Goal: Task Accomplishment & Management: Complete application form

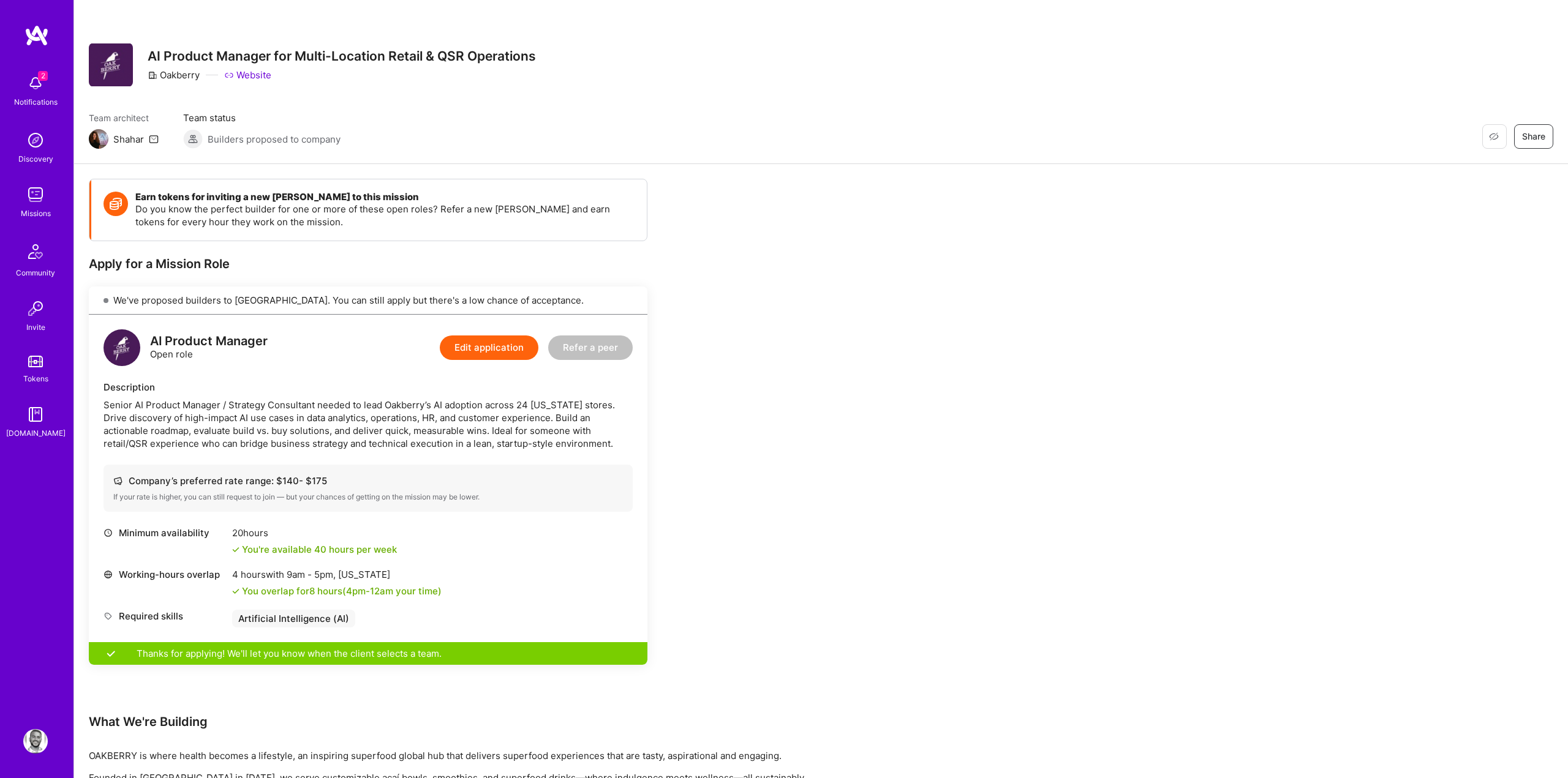
click at [29, 85] on img at bounding box center [35, 83] width 24 height 24
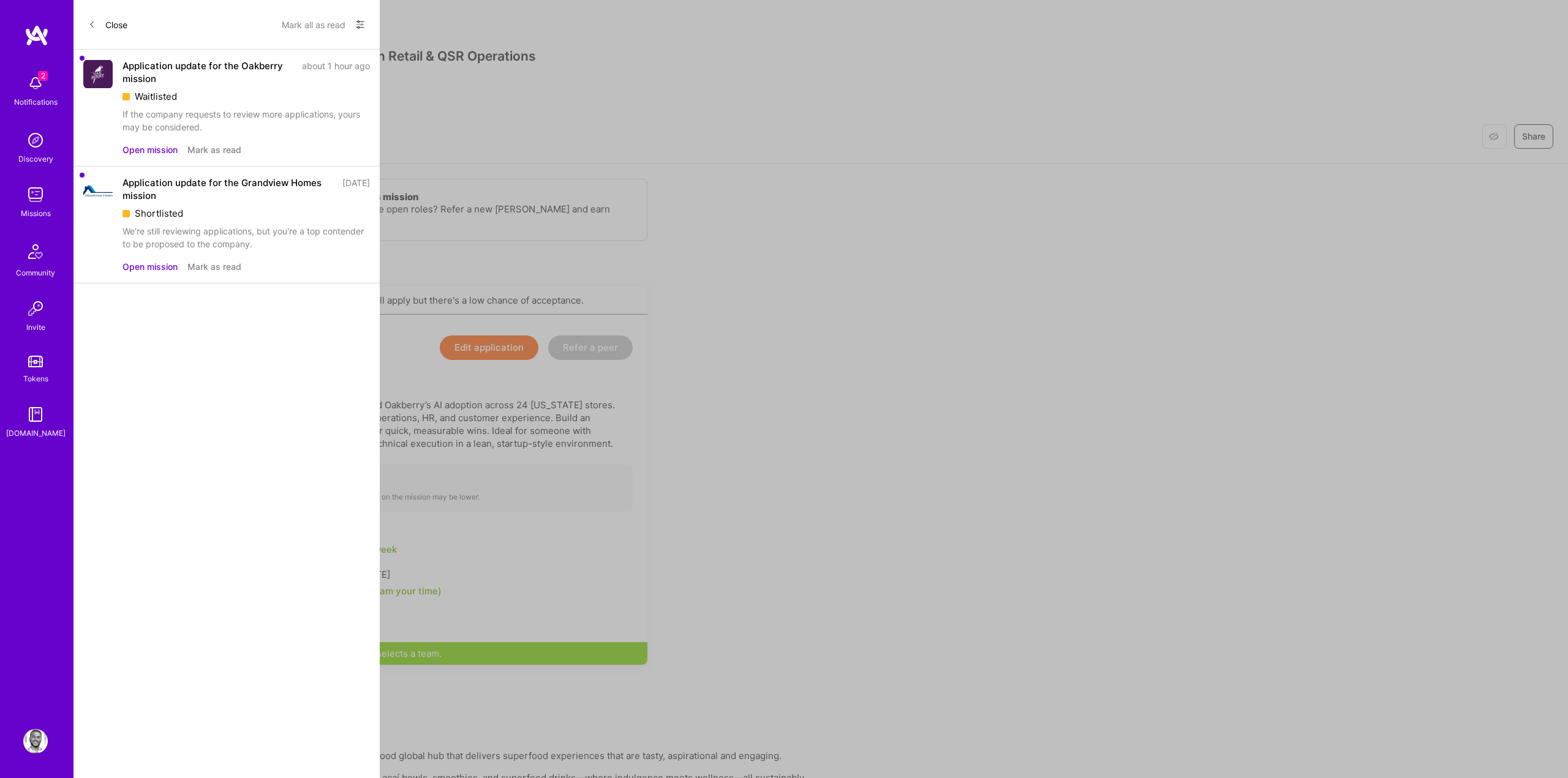
click at [226, 147] on button "Mark as read" at bounding box center [214, 150] width 53 height 13
click at [218, 152] on button "Mark as read" at bounding box center [214, 150] width 53 height 13
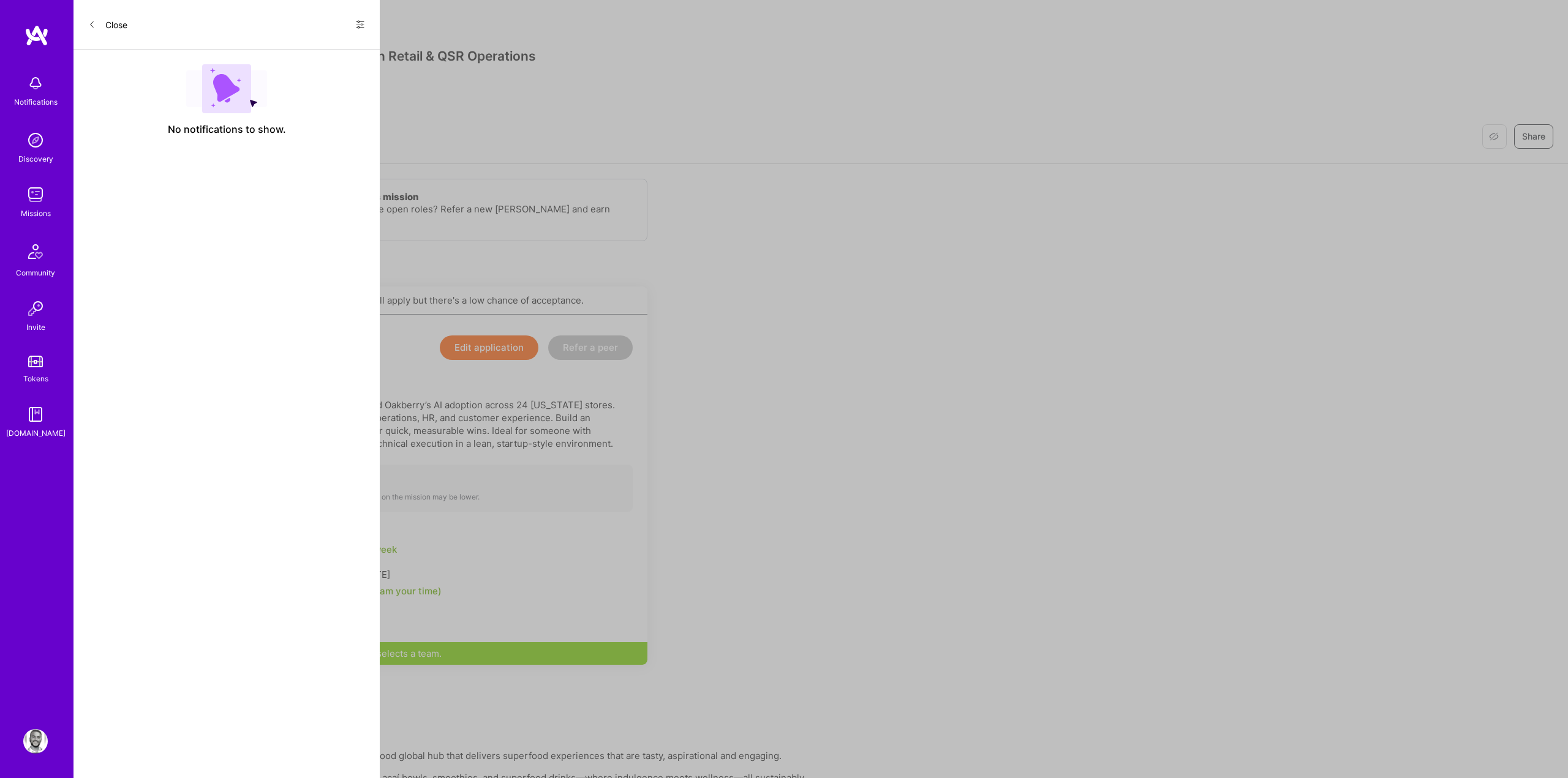
click at [48, 200] on img at bounding box center [35, 194] width 24 height 24
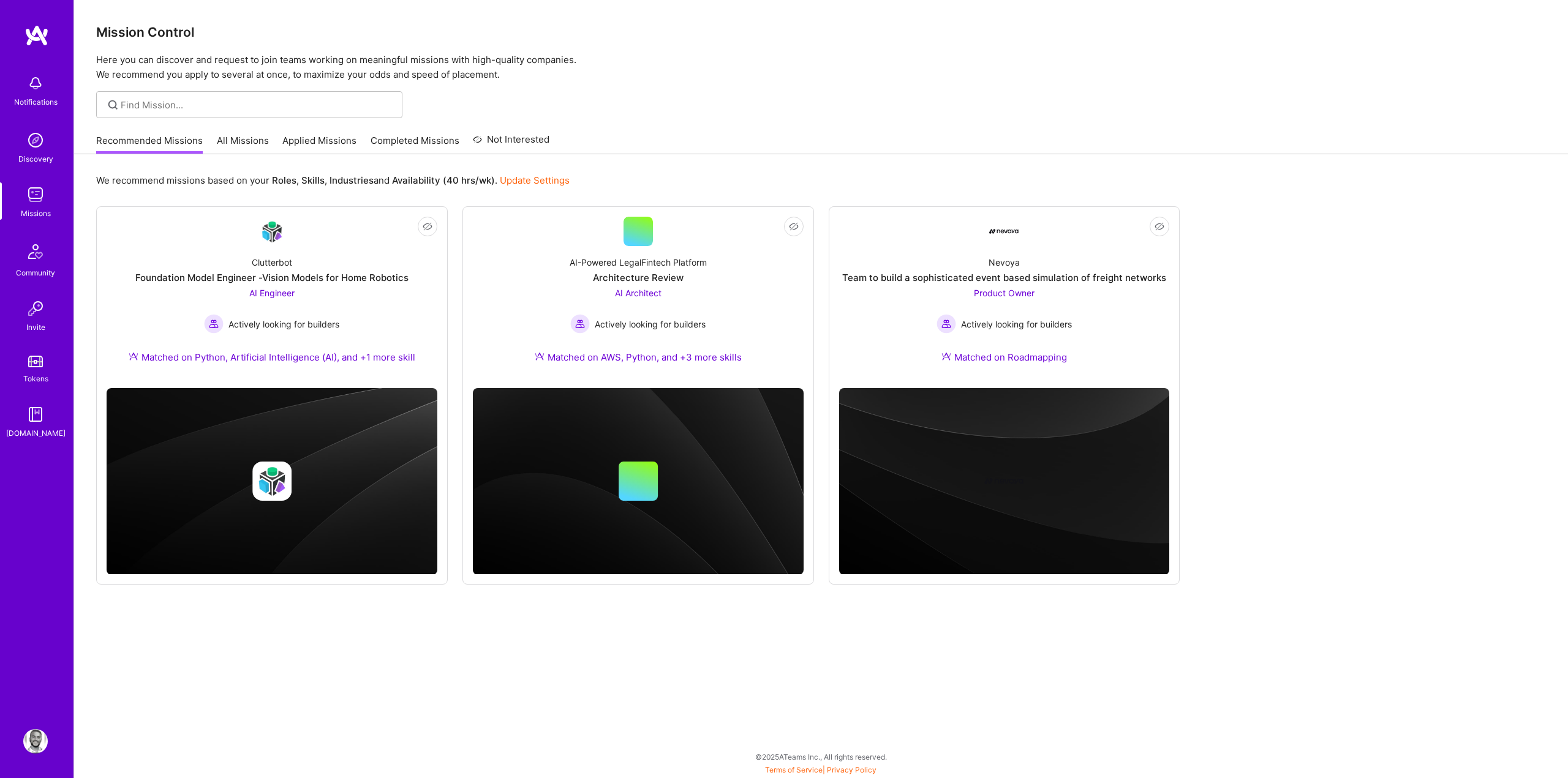
click at [340, 144] on link "Applied Missions" at bounding box center [320, 144] width 74 height 20
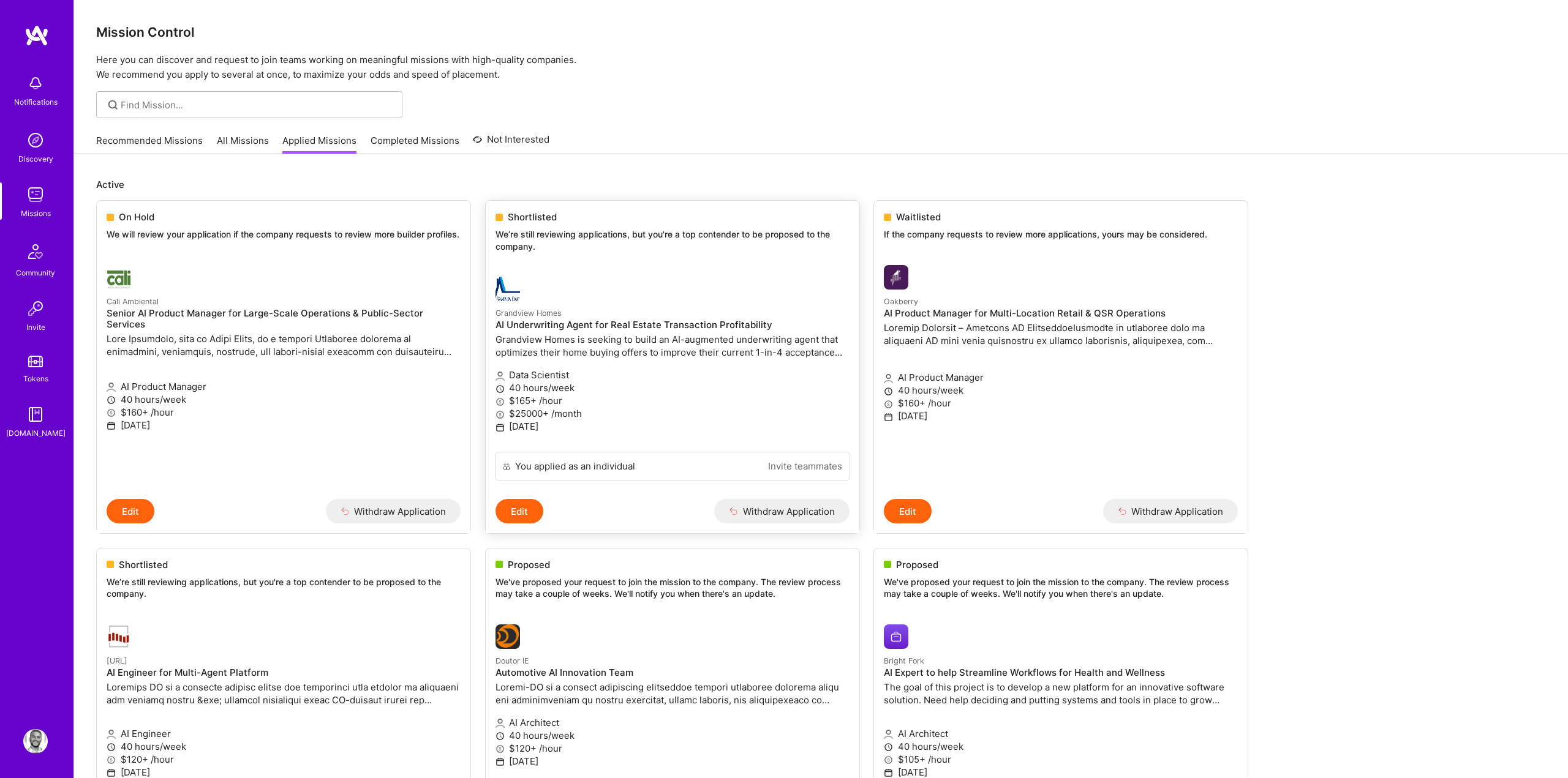
click at [528, 520] on button "Edit" at bounding box center [519, 511] width 48 height 24
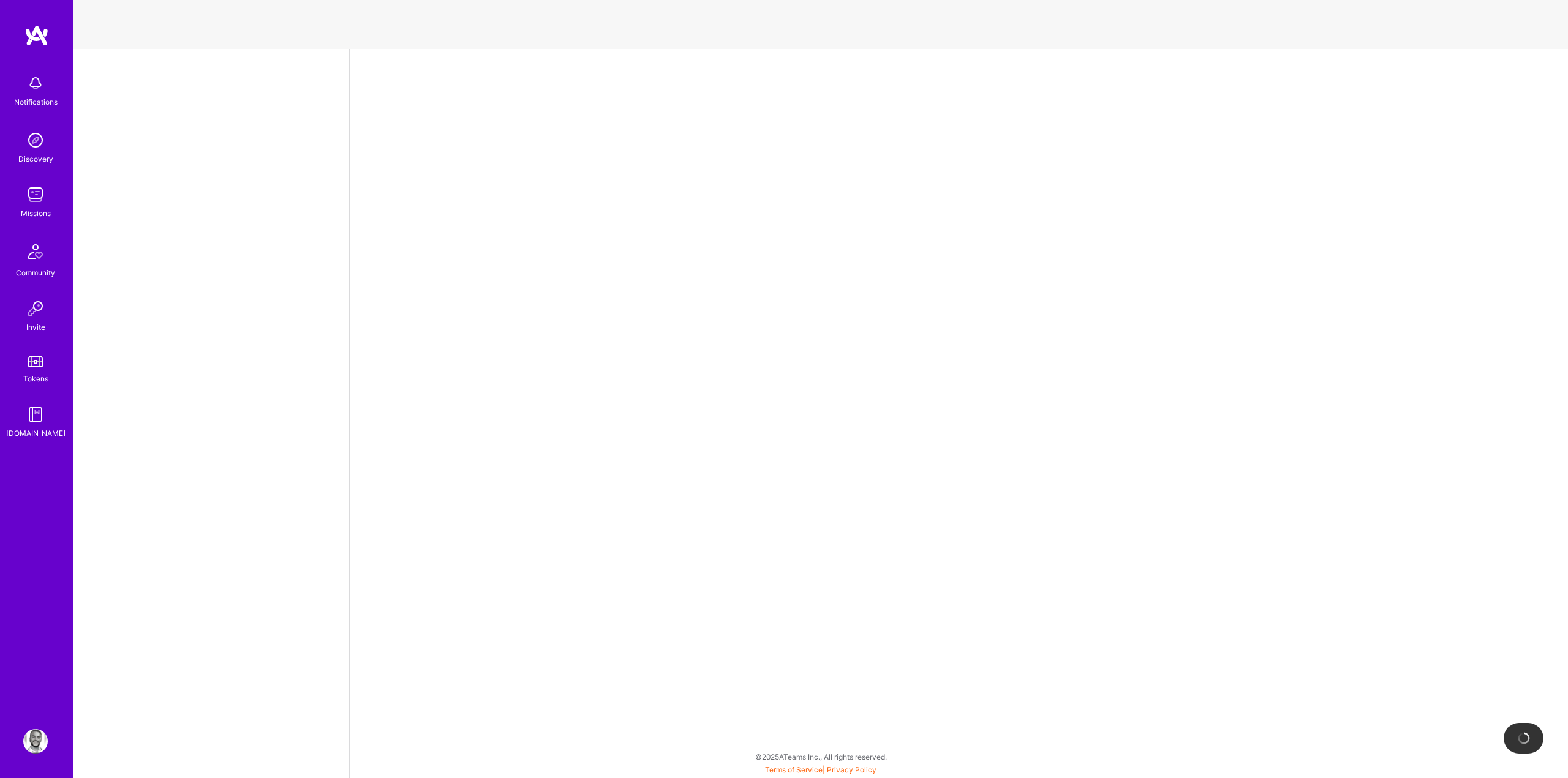
select select "US"
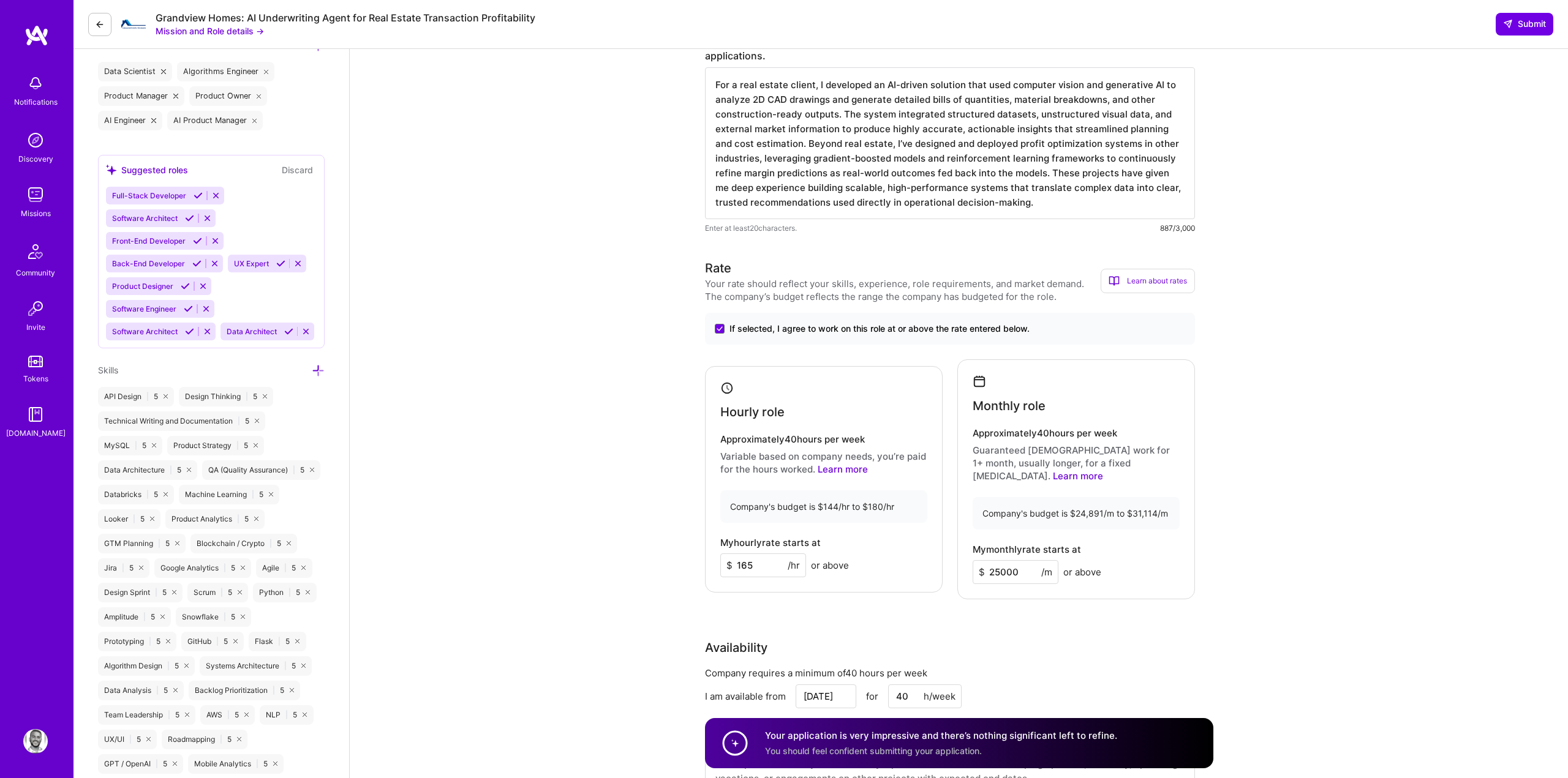
scroll to position [631, 0]
click at [756, 561] on input "165" at bounding box center [763, 564] width 85 height 24
click at [855, 539] on div "My hourly rate starts at $ 140 /hr or above" at bounding box center [823, 556] width 207 height 40
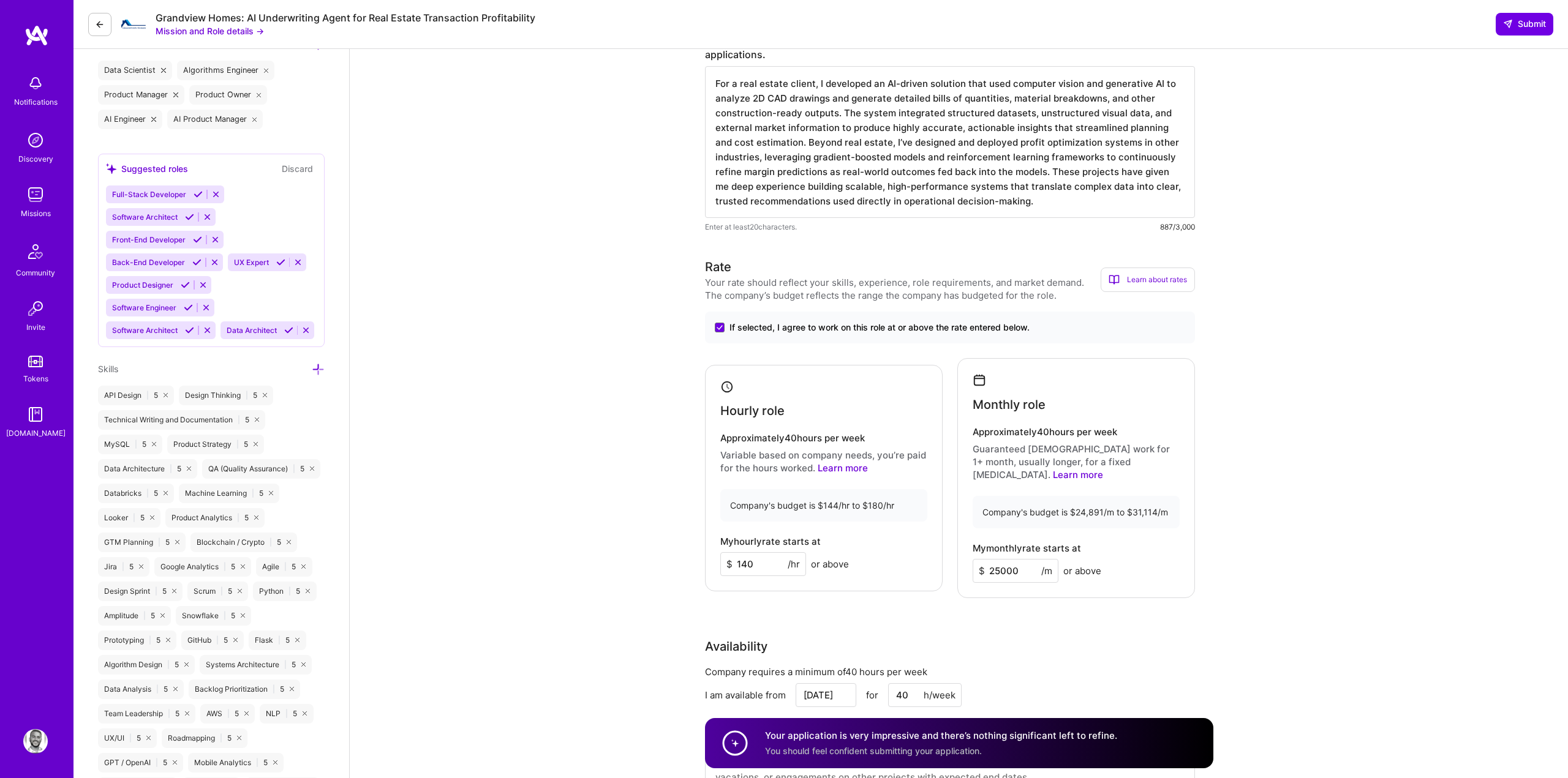
type input "160"
click at [1520, 29] on span "Submit" at bounding box center [1524, 23] width 43 height 13
